Goal: Transaction & Acquisition: Purchase product/service

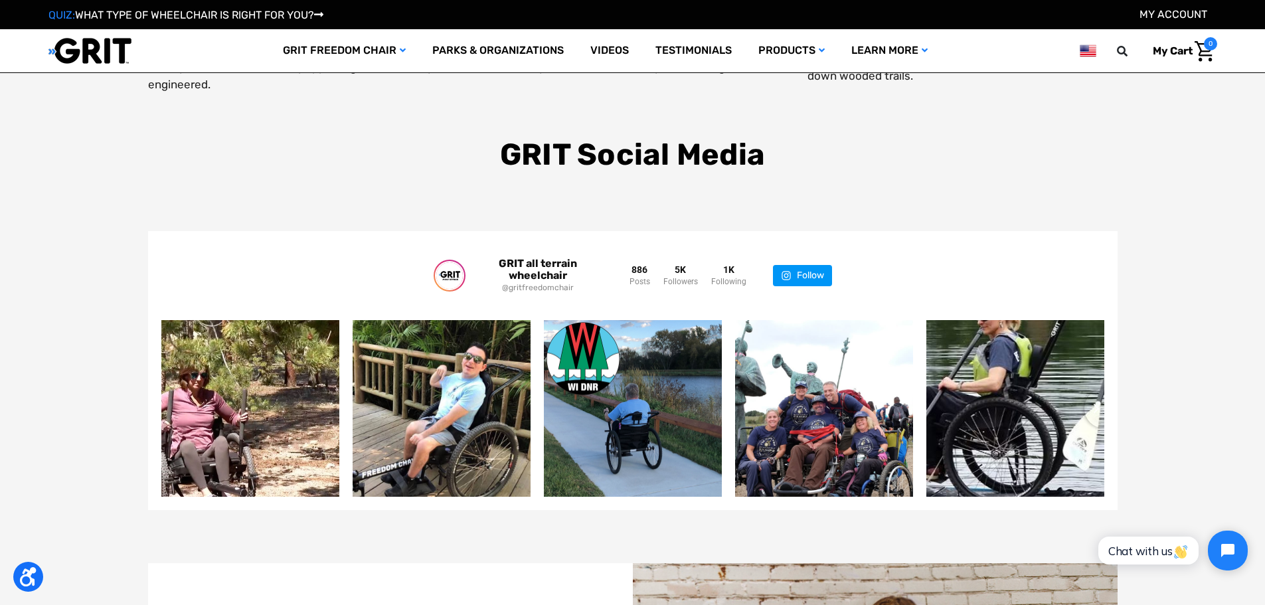
scroll to position [2718, 0]
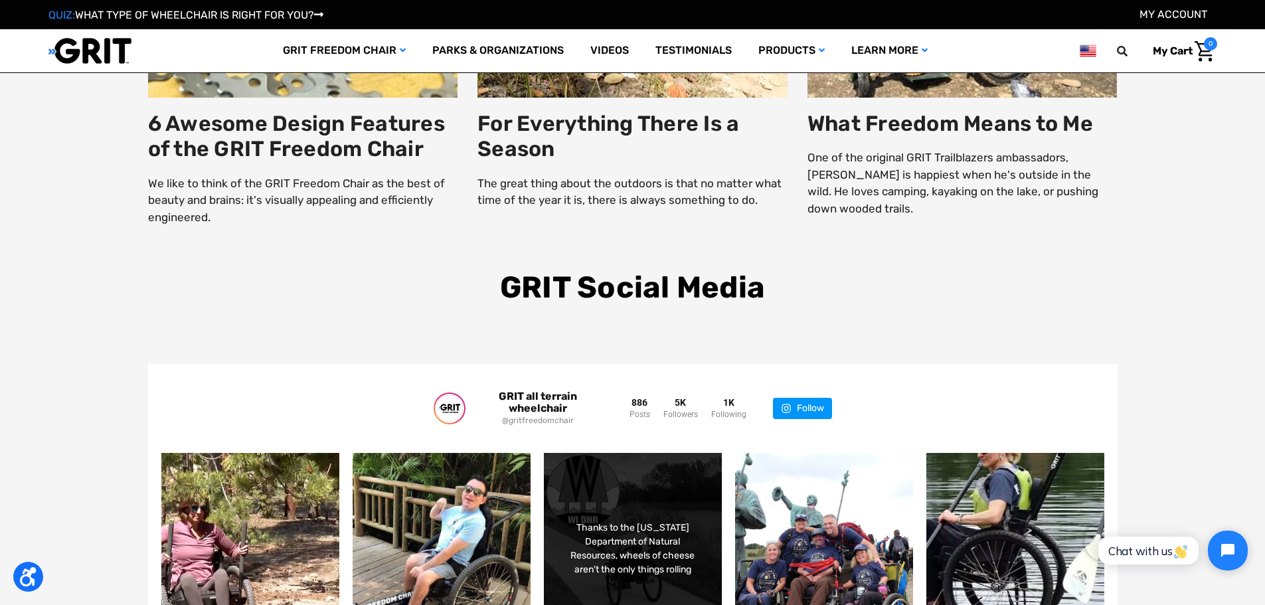
click at [636, 548] on div "Thanks to the Wisconsin Department of Natural Resources, wheels of cheese aren'…" at bounding box center [632, 549] width 143 height 56
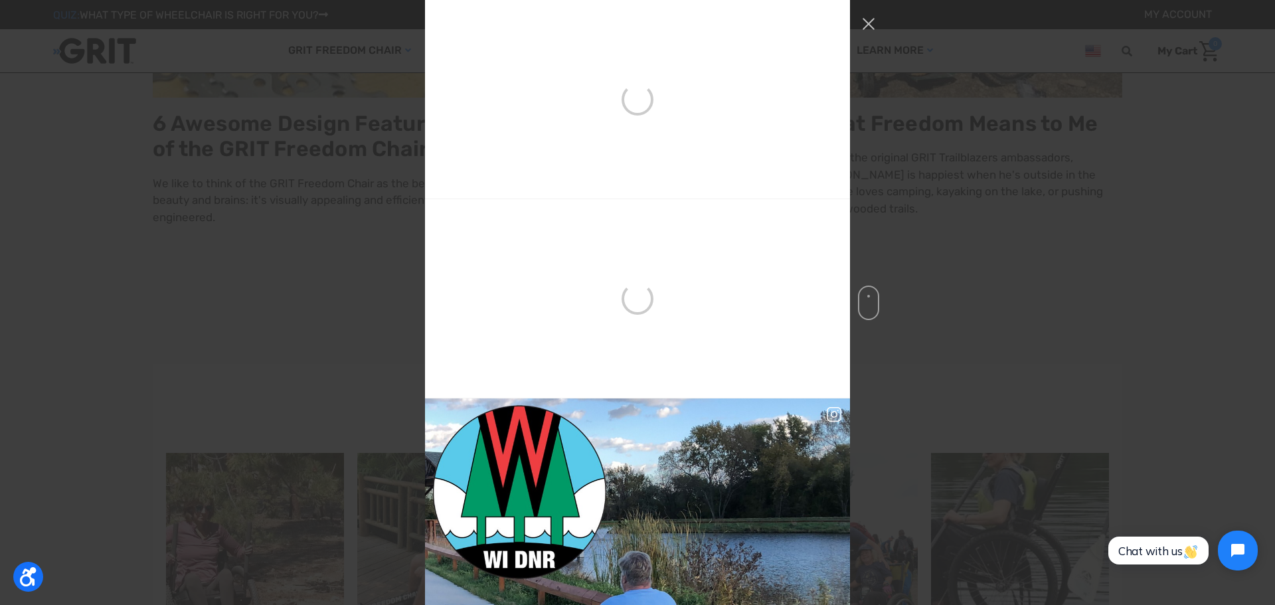
scroll to position [398, 0]
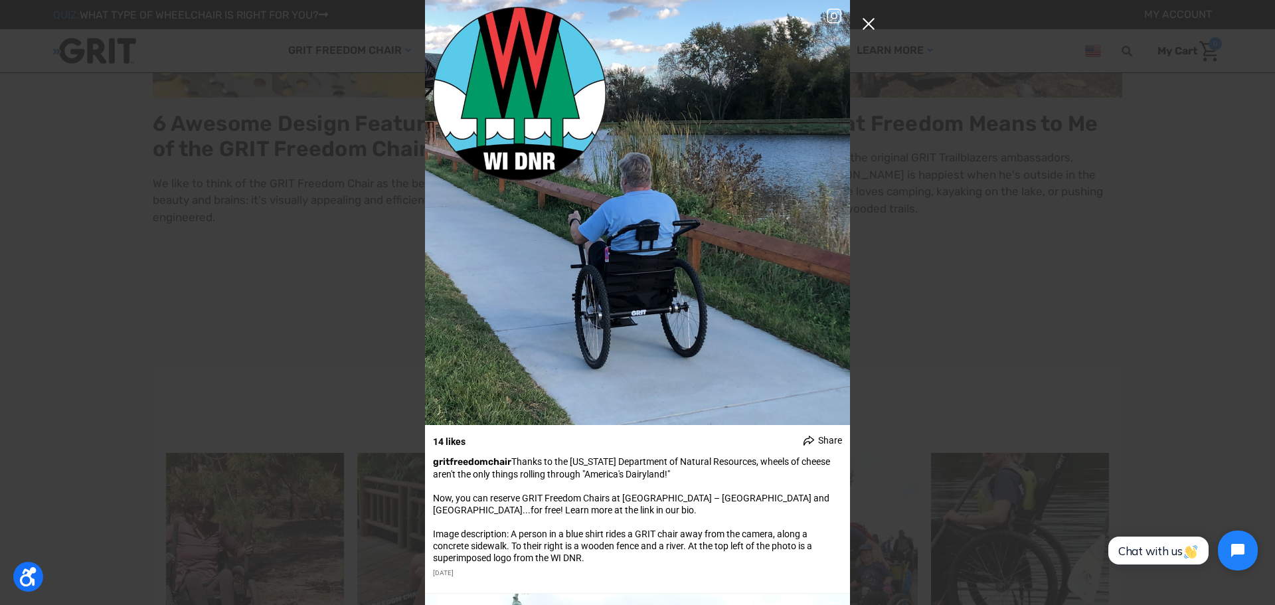
click at [863, 26] on button "Close Instagram Feed Popup" at bounding box center [868, 23] width 21 height 21
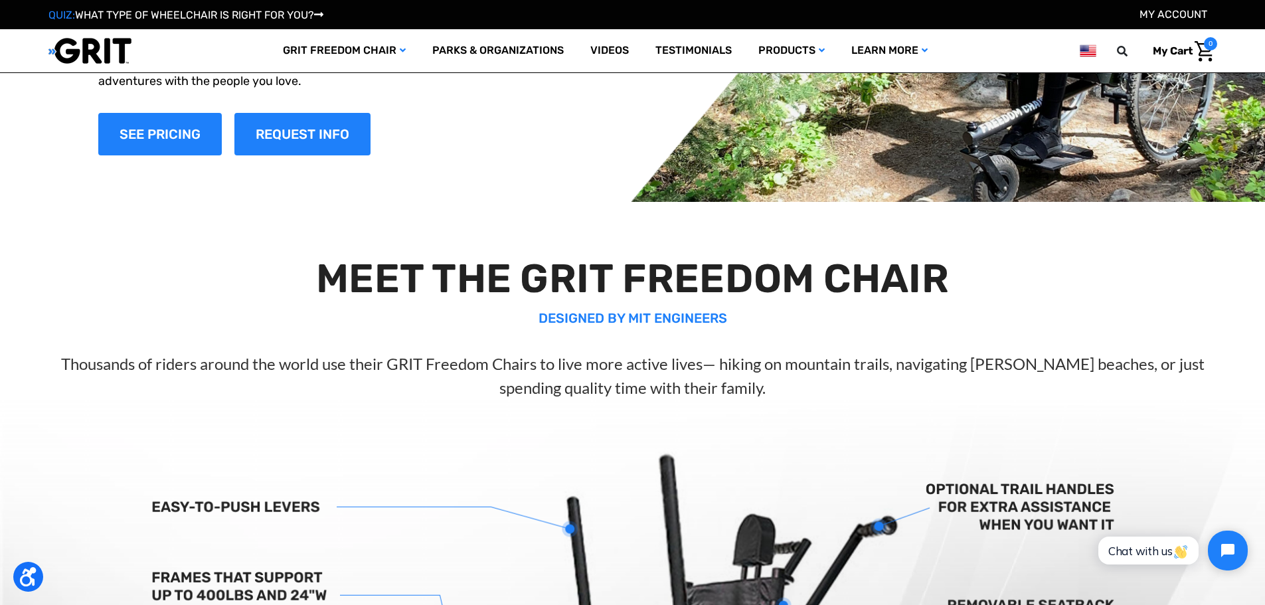
scroll to position [0, 0]
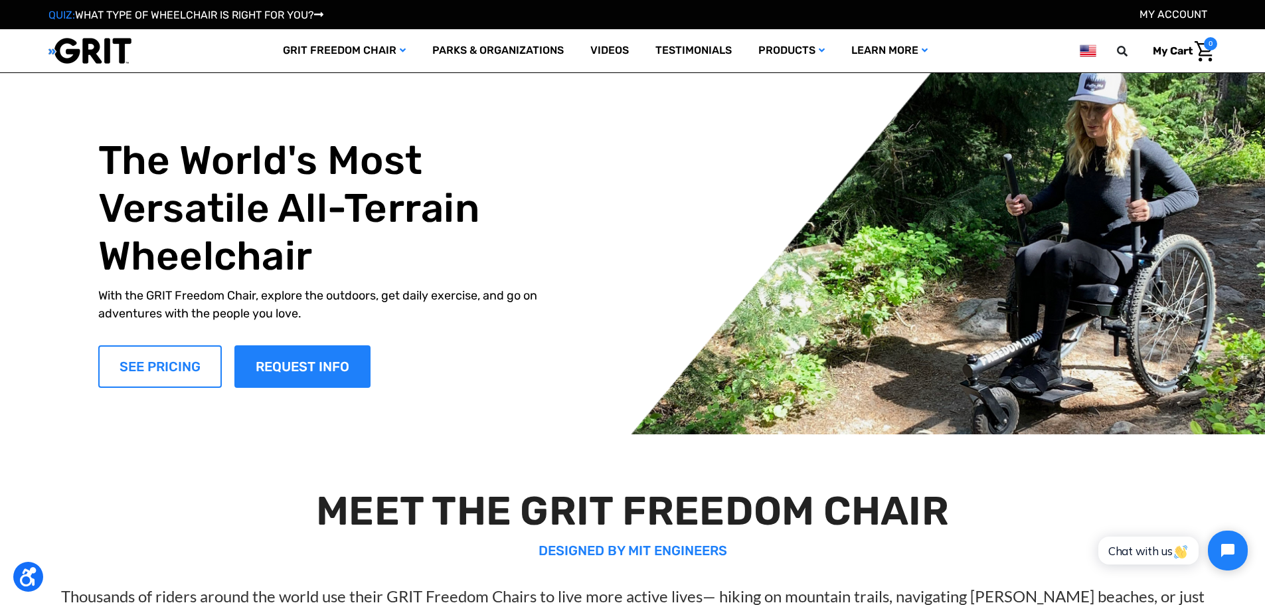
click at [213, 373] on link "SEE PRICING" at bounding box center [160, 366] width 124 height 42
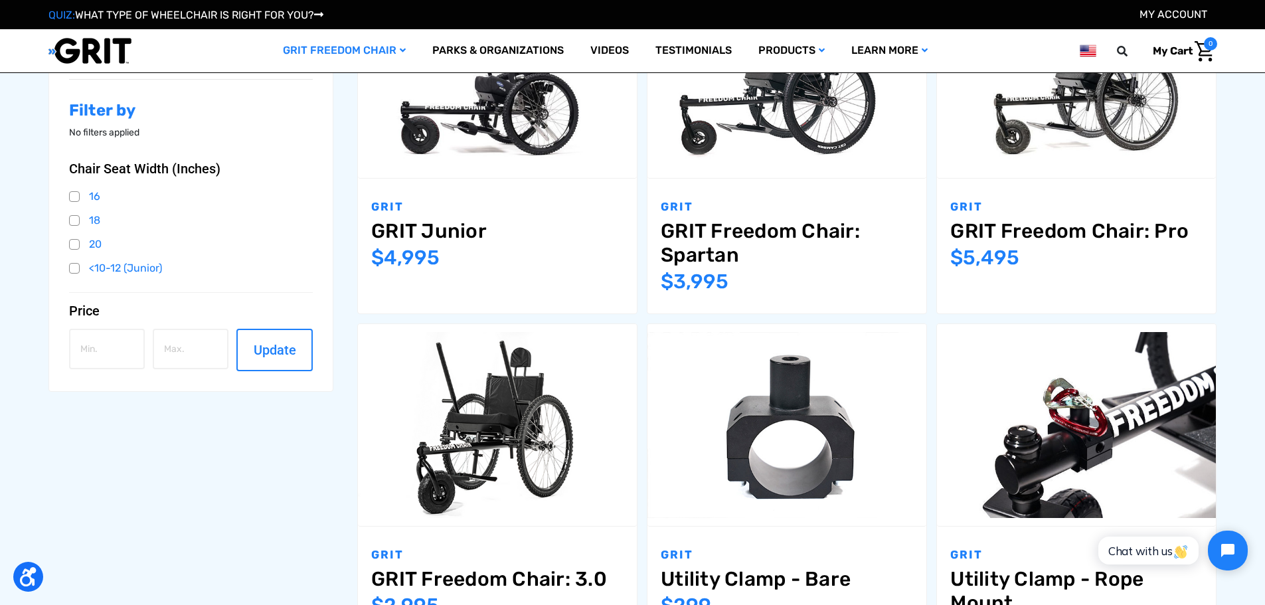
scroll to position [398, 0]
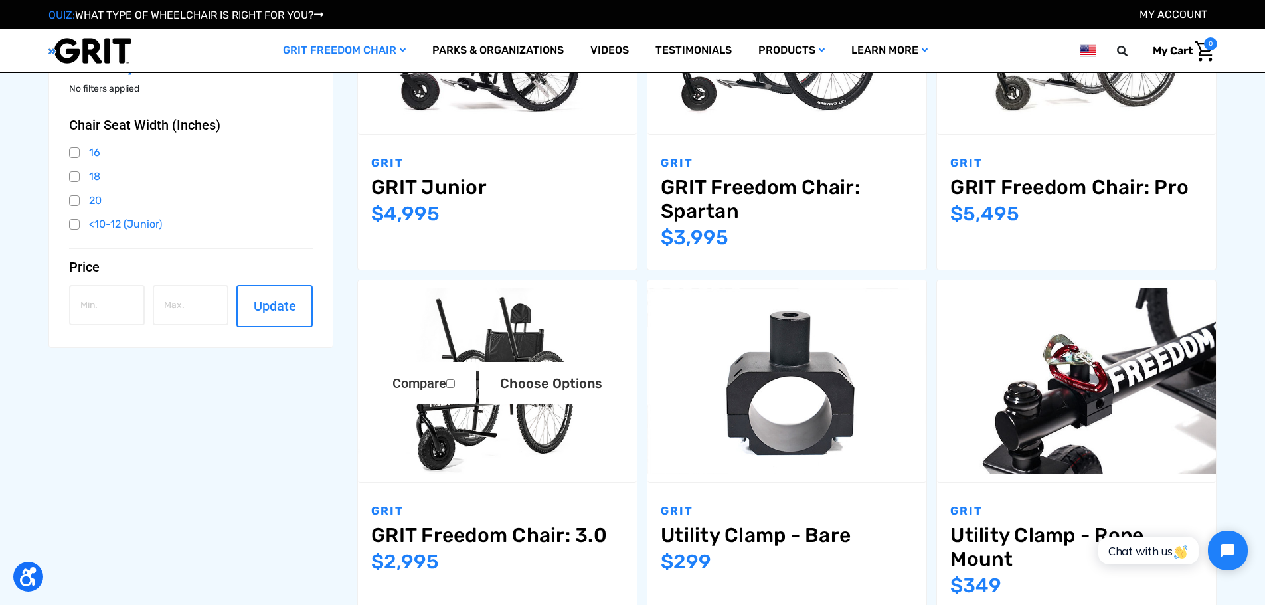
click at [521, 437] on img "GRIT Freedom Chair: 3.0,$2,995.00\a" at bounding box center [497, 381] width 279 height 186
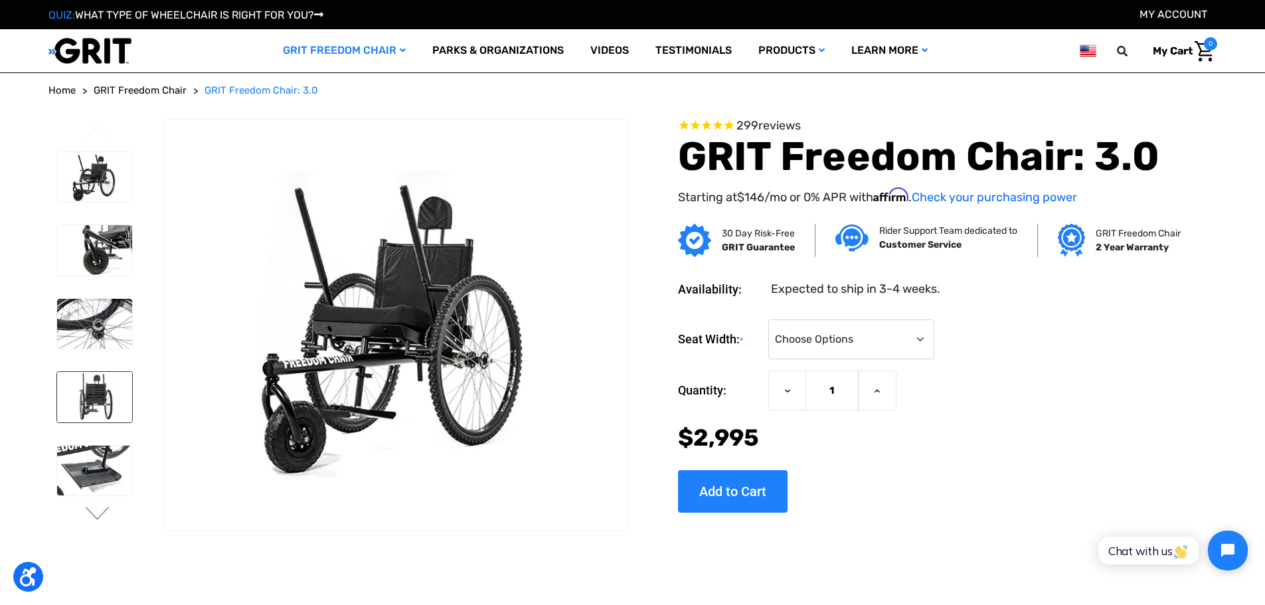
click at [75, 384] on img at bounding box center [94, 397] width 75 height 50
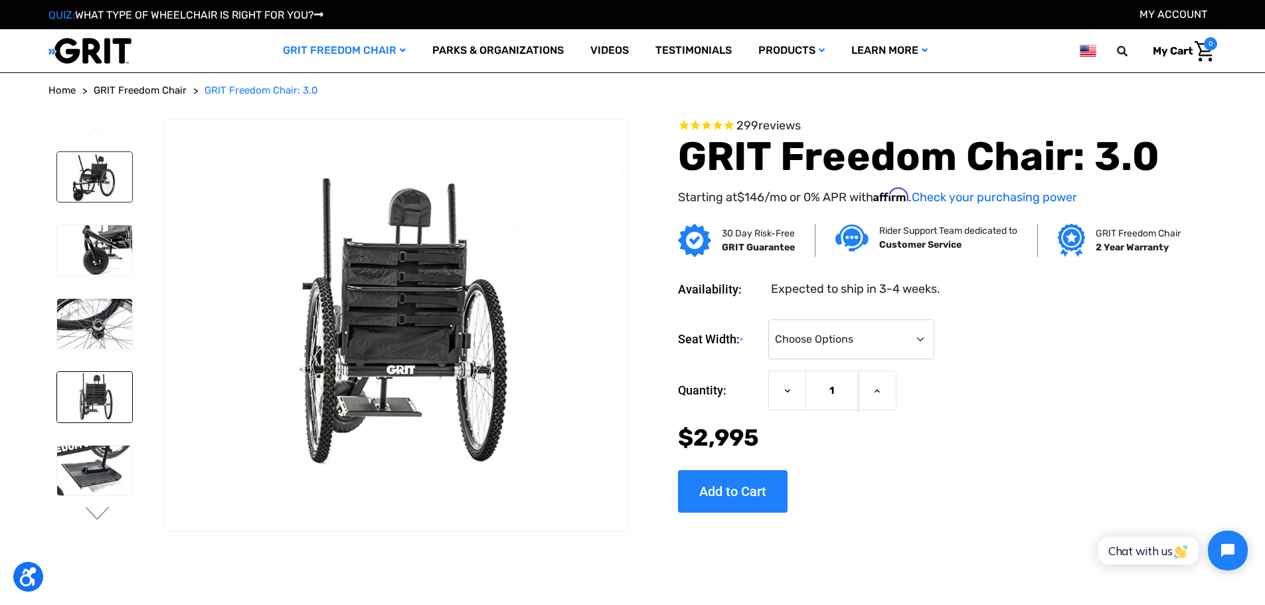
click at [102, 187] on img at bounding box center [94, 177] width 75 height 50
